Goal: Task Accomplishment & Management: Manage account settings

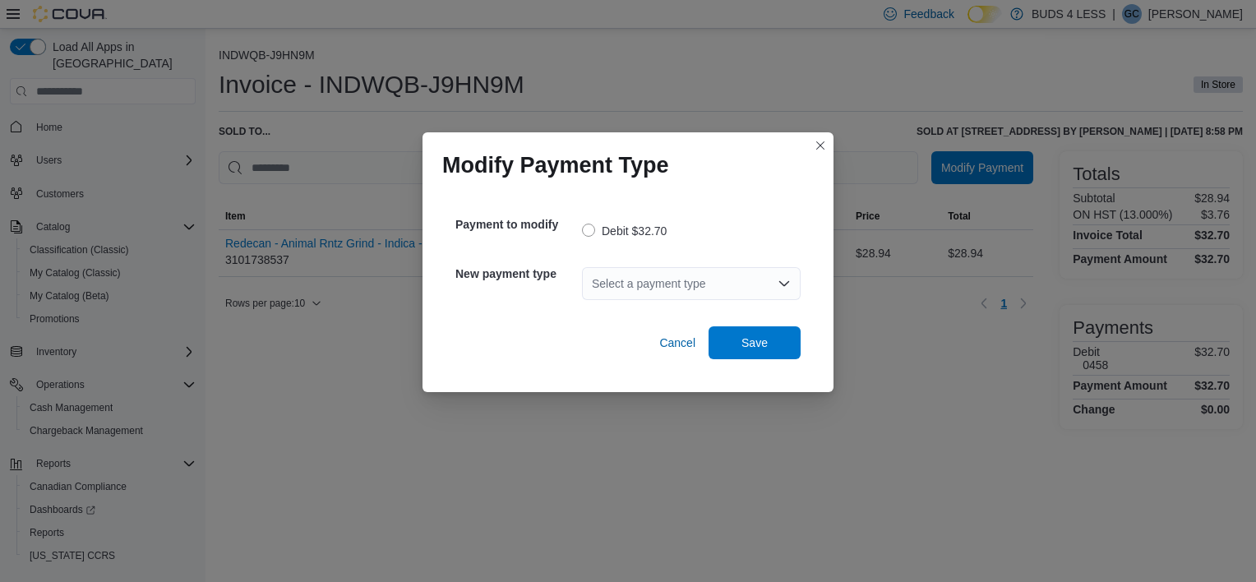
click at [631, 270] on div "Select a payment type" at bounding box center [691, 283] width 219 height 33
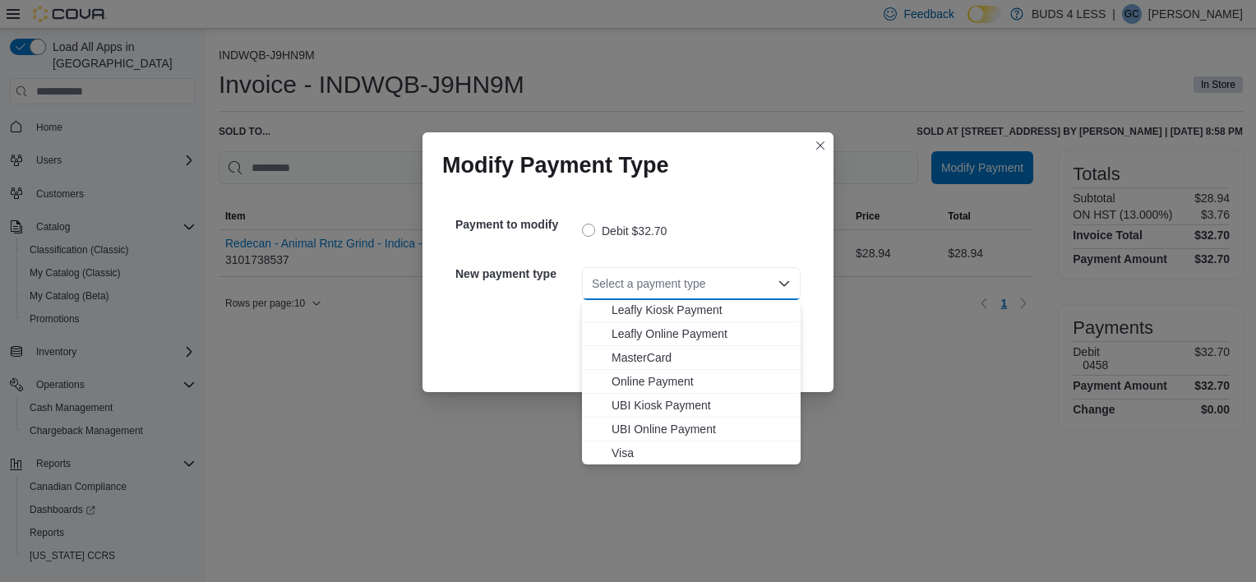
scroll to position [193, 0]
click at [653, 353] on span "MasterCard" at bounding box center [701, 357] width 179 height 16
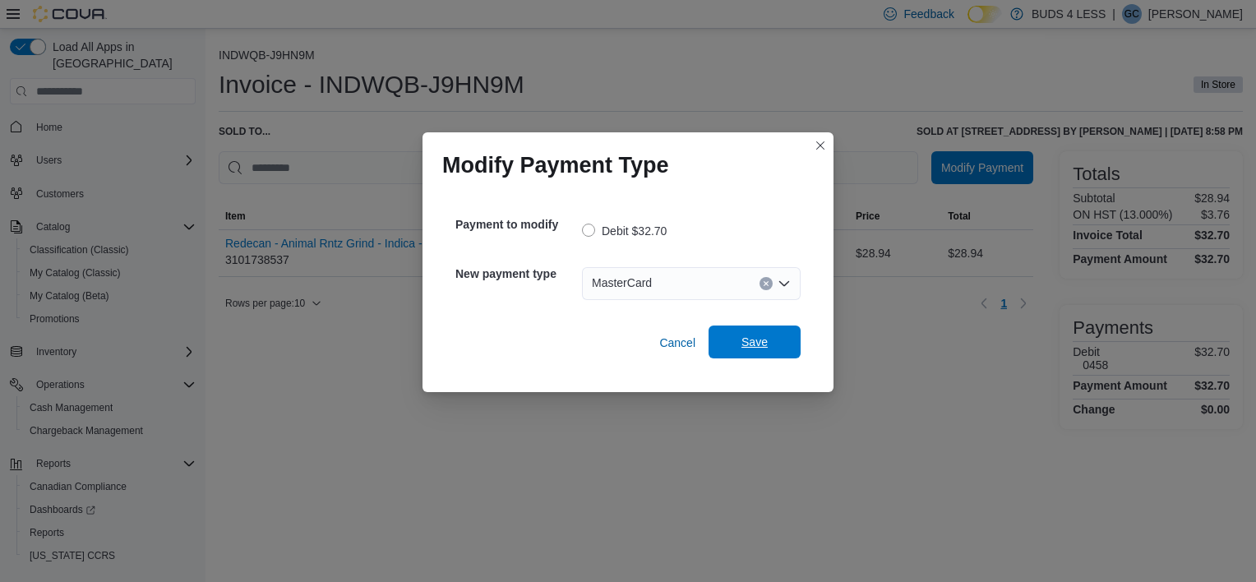
click at [742, 345] on span "Save" at bounding box center [755, 342] width 26 height 16
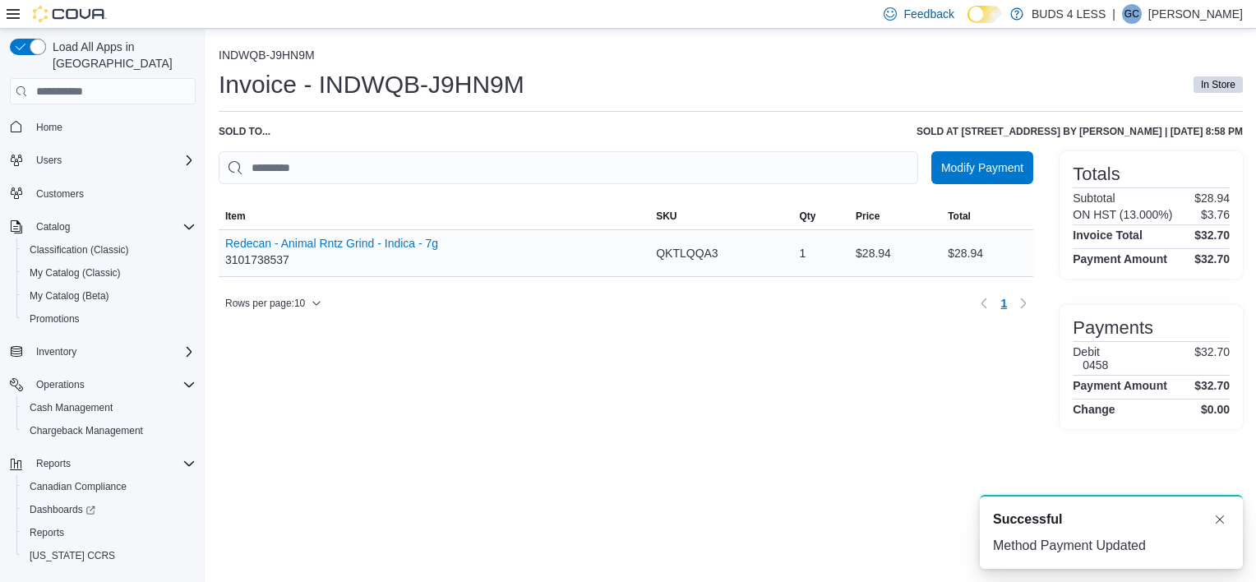
scroll to position [0, 0]
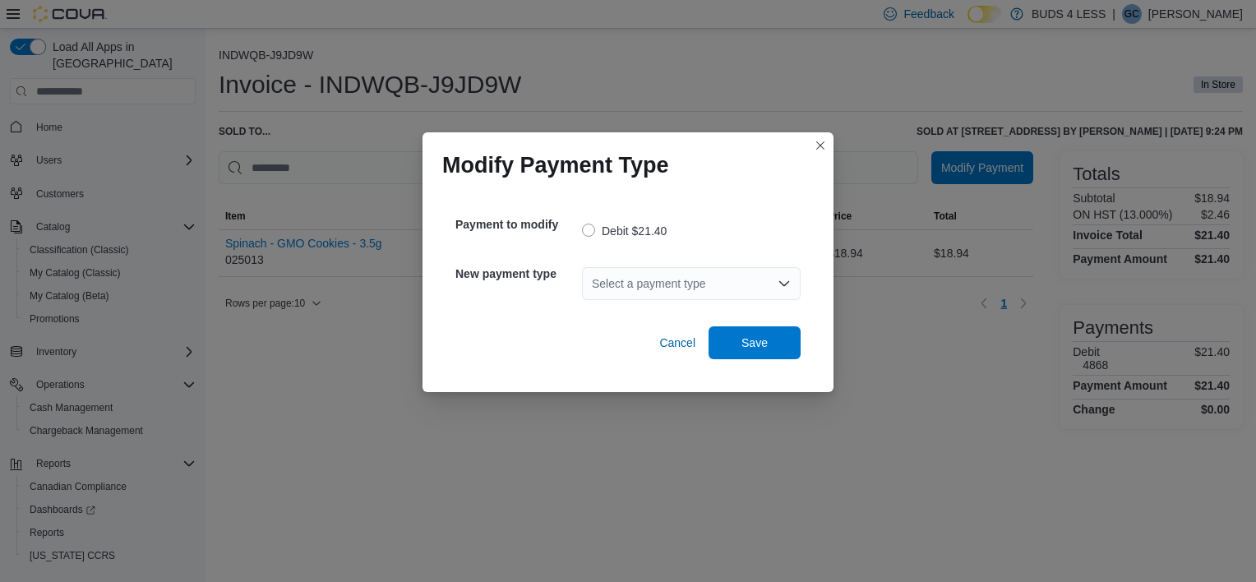
click at [638, 280] on div "Select a payment type" at bounding box center [691, 283] width 219 height 33
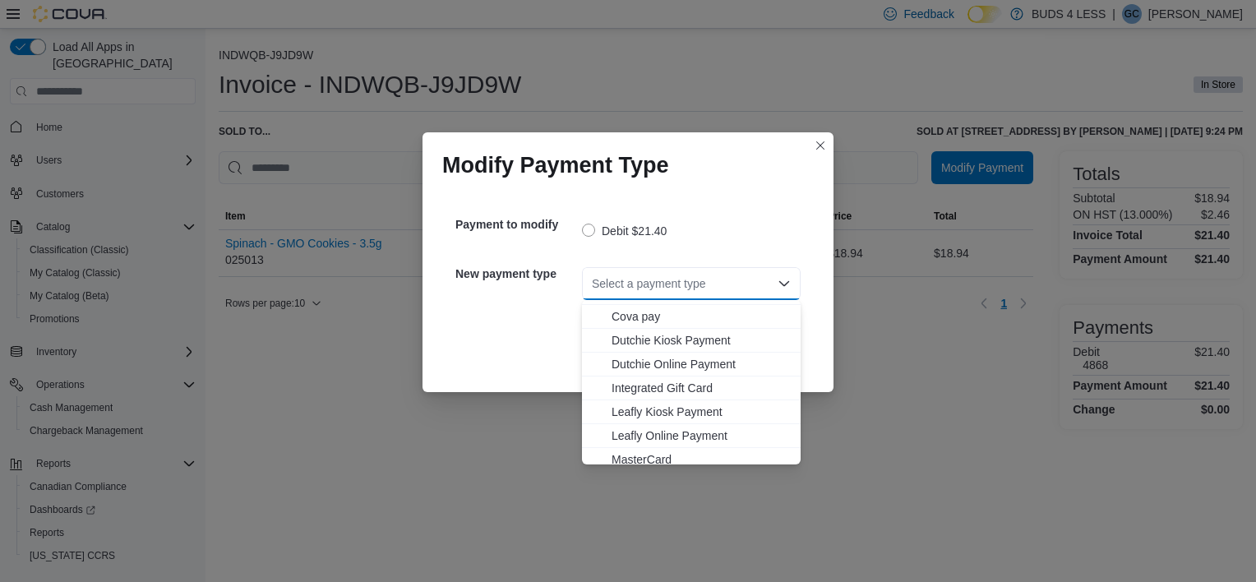
scroll to position [193, 0]
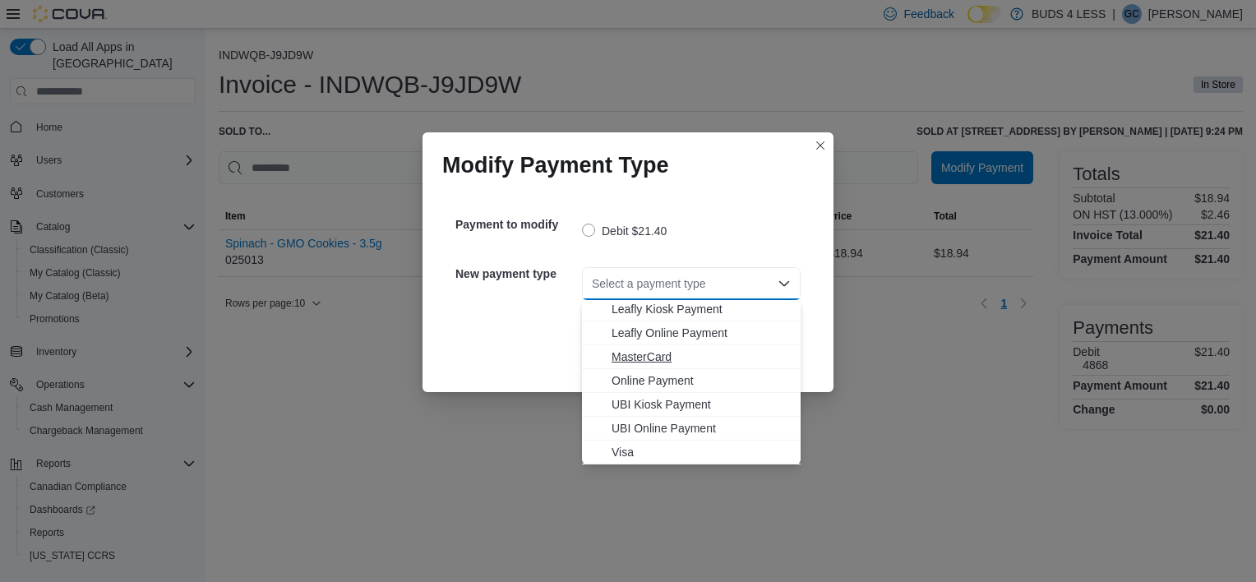
click at [645, 359] on span "MasterCard" at bounding box center [701, 357] width 179 height 16
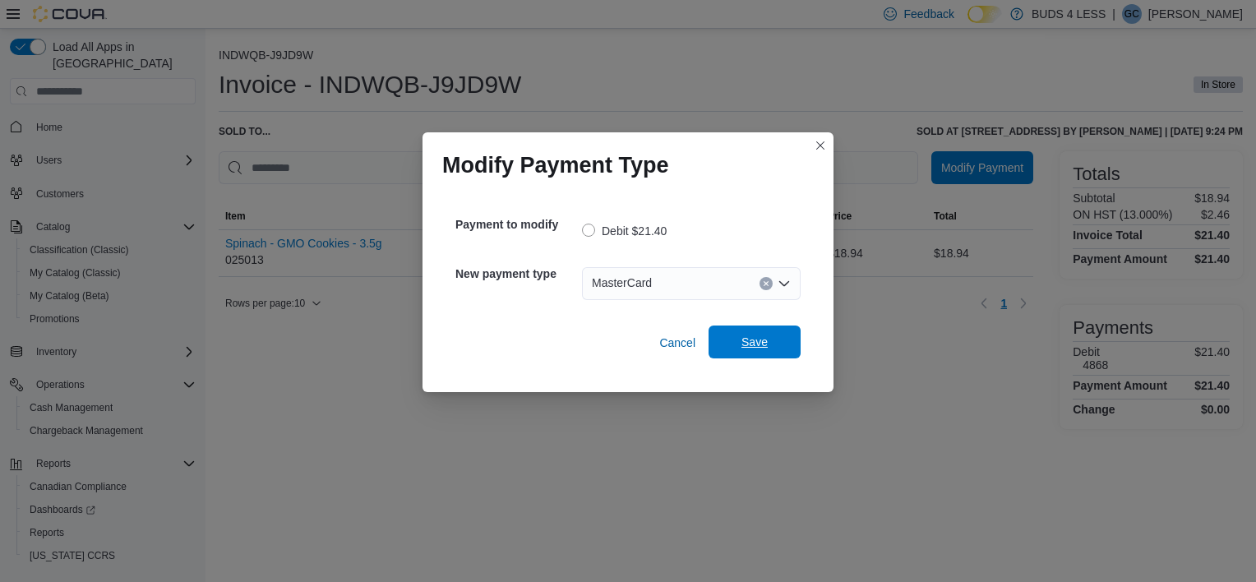
click at [784, 331] on span "Save" at bounding box center [755, 342] width 72 height 33
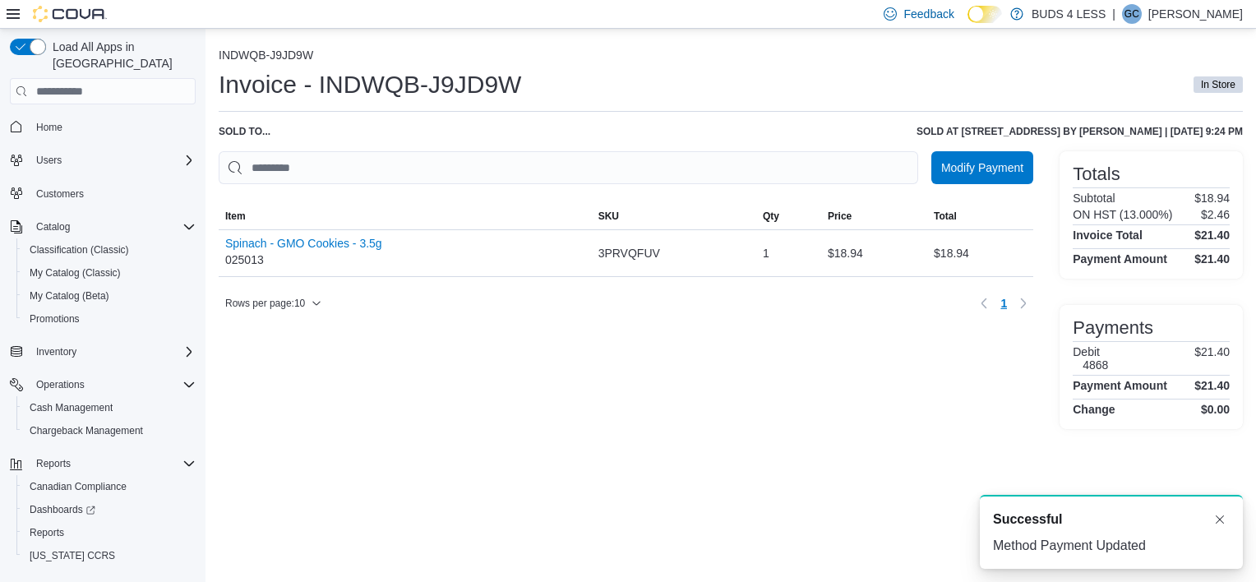
scroll to position [0, 0]
